Goal: Navigation & Orientation: Find specific page/section

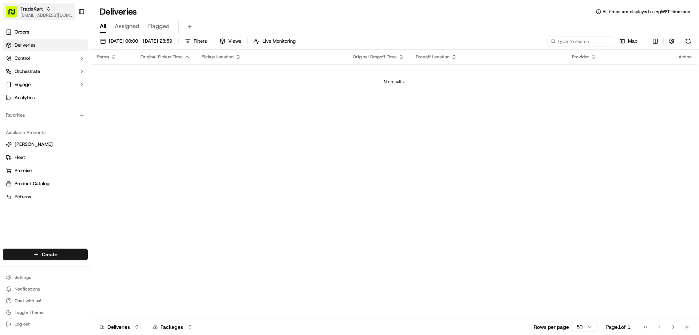
click at [51, 11] on div "TradeKart" at bounding box center [46, 8] width 52 height 7
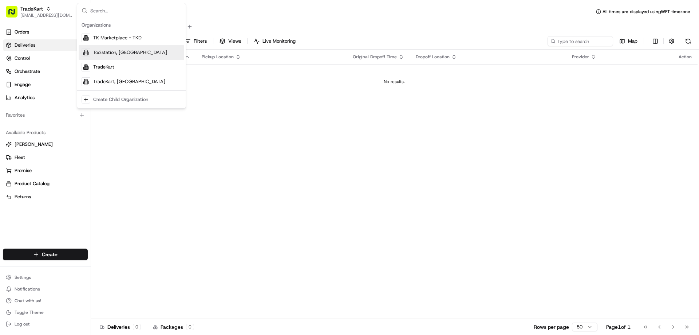
click at [128, 56] on div "Toolstation, [GEOGRAPHIC_DATA]" at bounding box center [132, 52] width 106 height 15
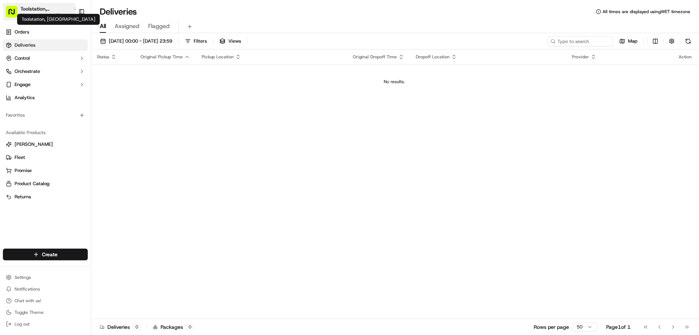
click at [37, 9] on span "Toolstation, [GEOGRAPHIC_DATA]" at bounding box center [45, 8] width 50 height 7
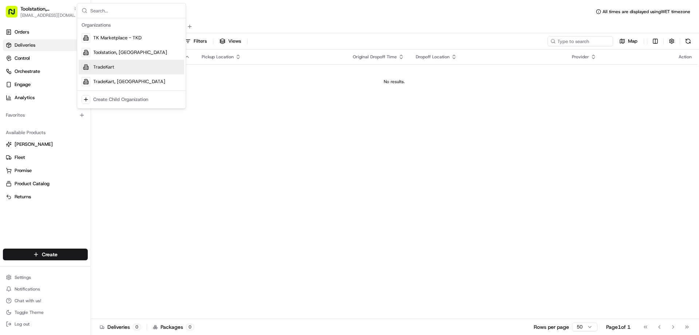
click at [108, 68] on span "TradeKart" at bounding box center [103, 67] width 21 height 7
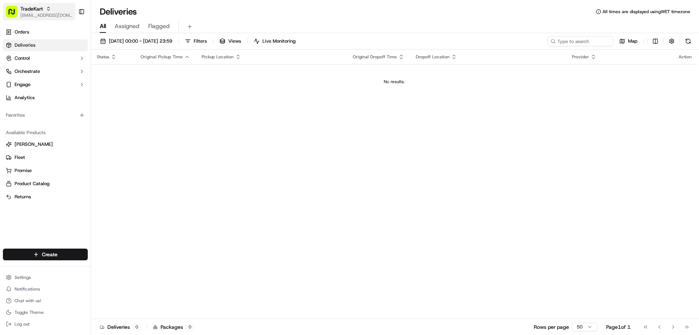
click at [29, 9] on span "TradeKart" at bounding box center [31, 8] width 23 height 7
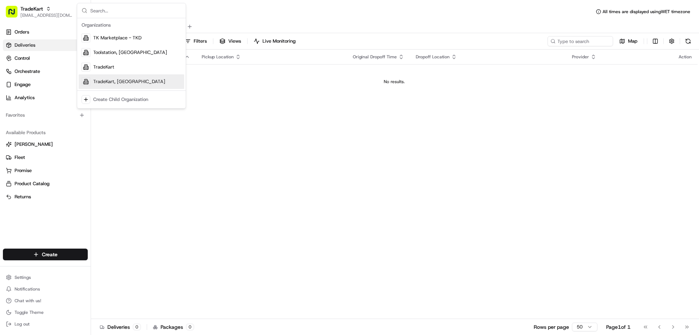
click at [109, 78] on span "TradeKart, [GEOGRAPHIC_DATA]" at bounding box center [129, 81] width 72 height 7
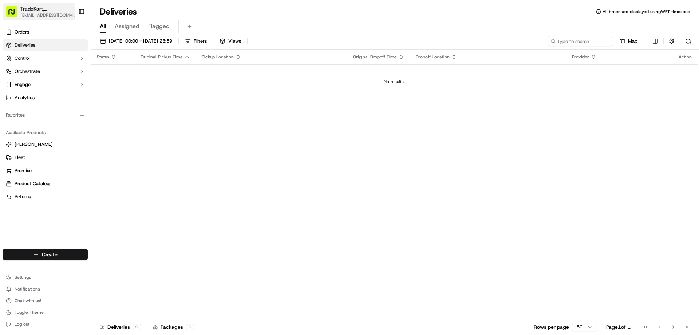
click at [28, 12] on span "TradeKart, [GEOGRAPHIC_DATA]" at bounding box center [45, 8] width 50 height 7
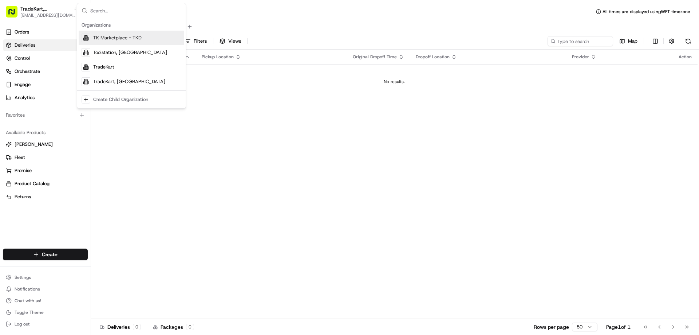
click at [88, 36] on div "Suggestions" at bounding box center [86, 37] width 9 height 9
